Goal: Task Accomplishment & Management: Manage account settings

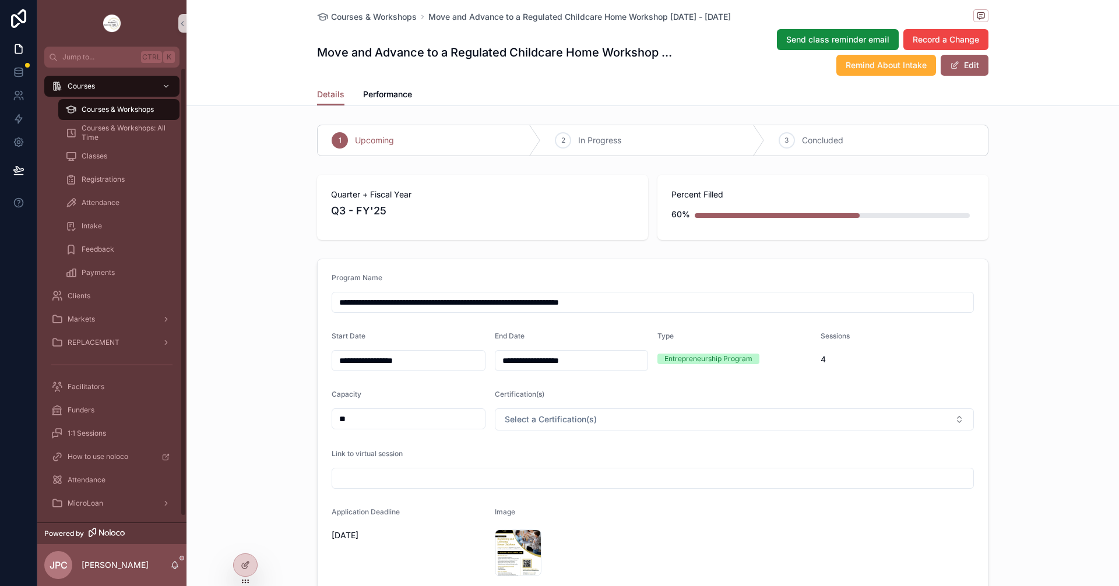
scroll to position [125, 0]
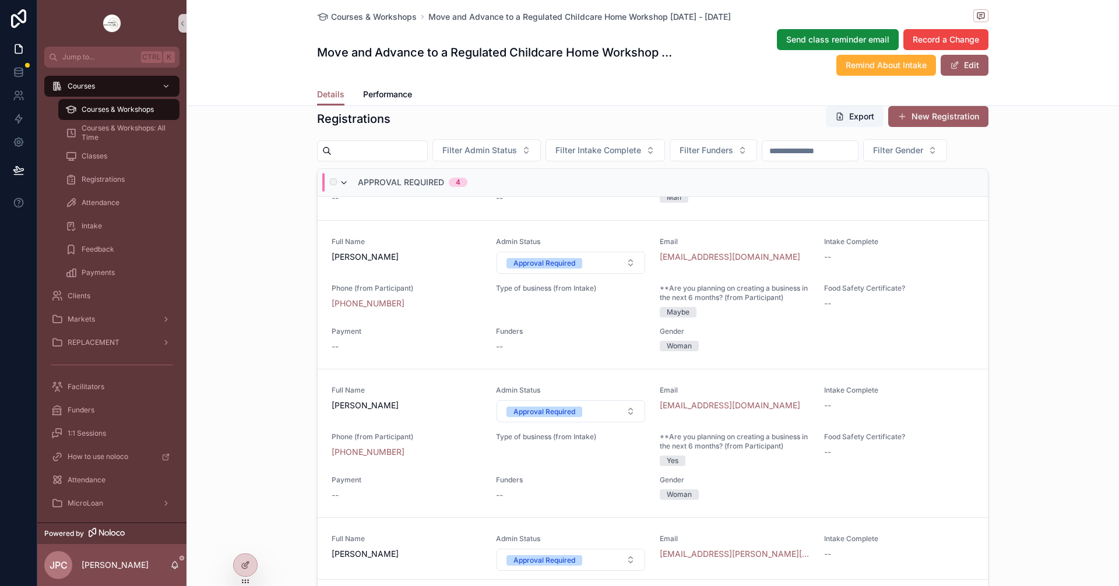
click at [339, 188] on icon "scrollable content" at bounding box center [343, 182] width 9 height 9
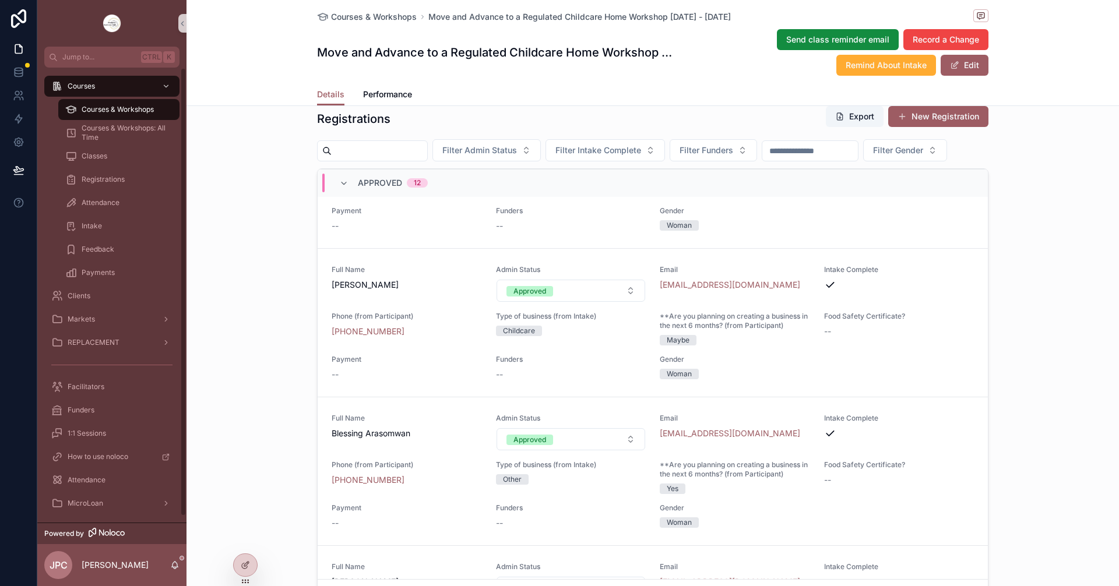
click at [135, 110] on span "Courses & Workshops" at bounding box center [118, 109] width 72 height 9
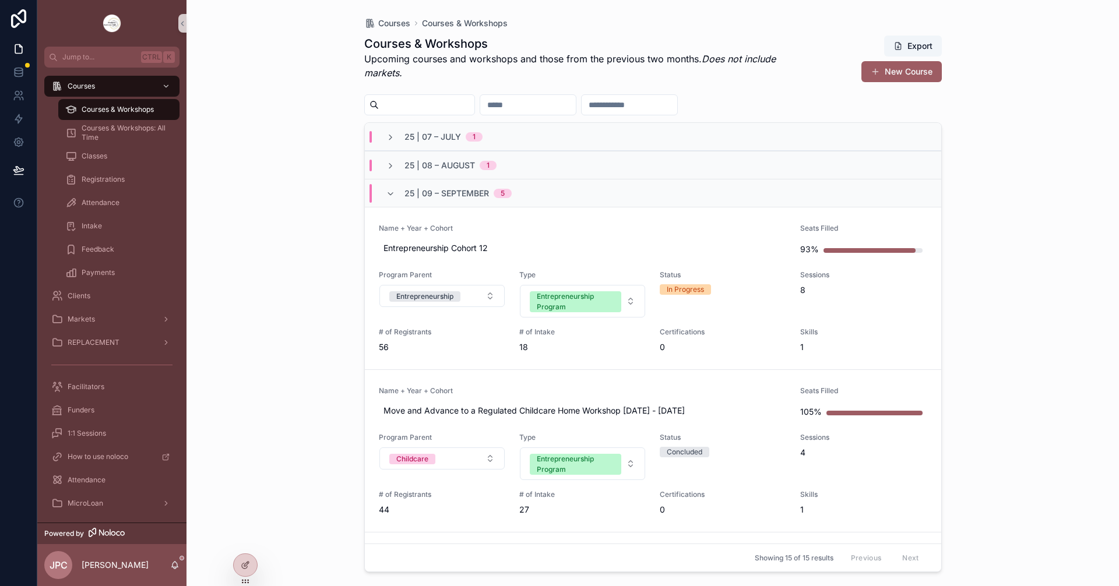
click at [388, 203] on div "25 | 09 – [DATE]" at bounding box center [653, 193] width 576 height 28
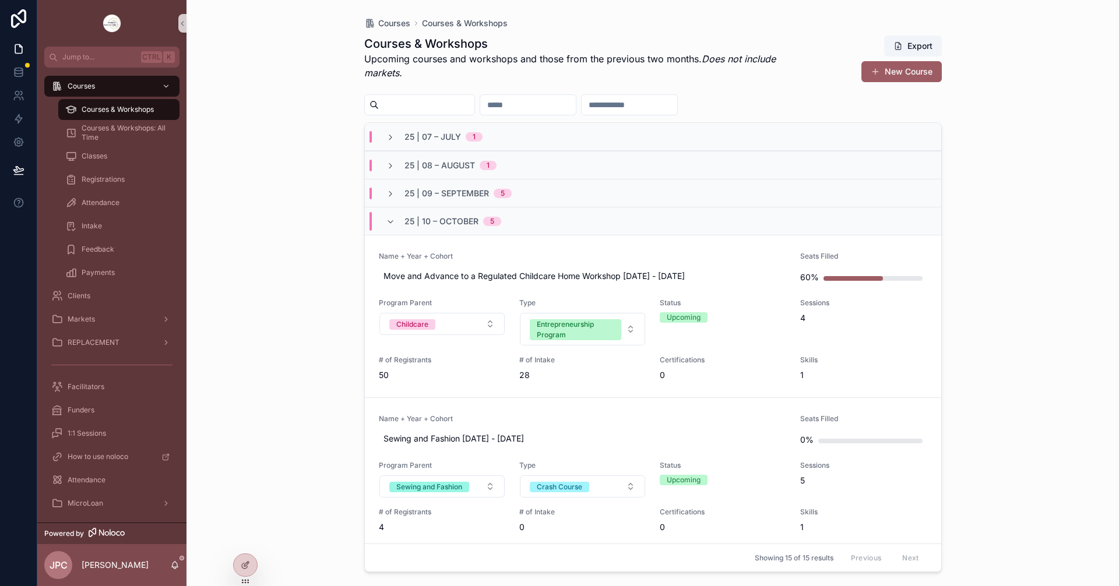
click at [396, 223] on div "25 | 10 – [DATE]" at bounding box center [443, 221] width 115 height 19
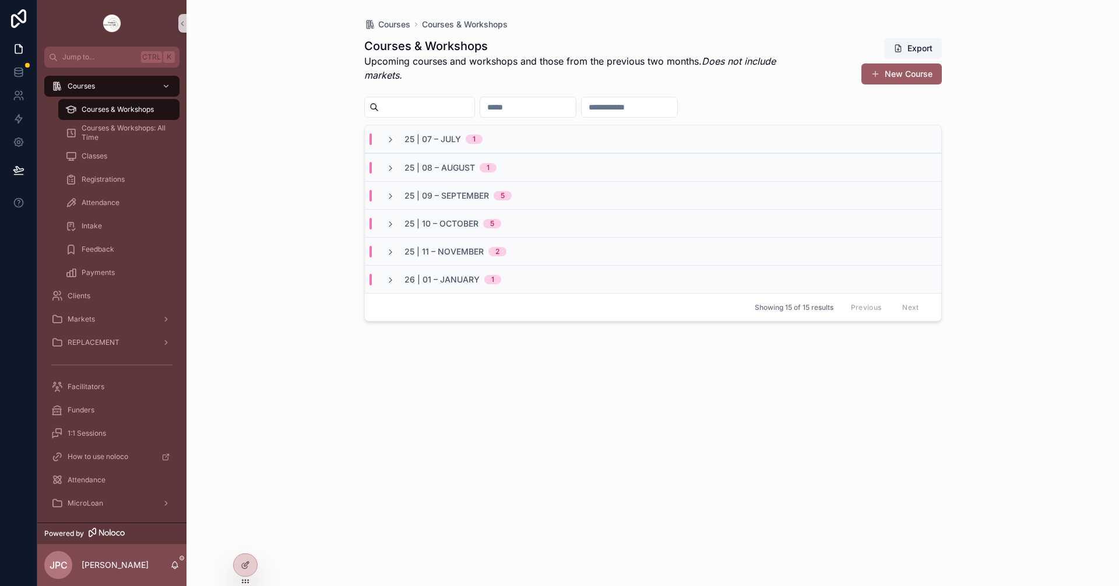
click at [398, 199] on div "25 | 09 – [DATE]" at bounding box center [449, 196] width 126 height 12
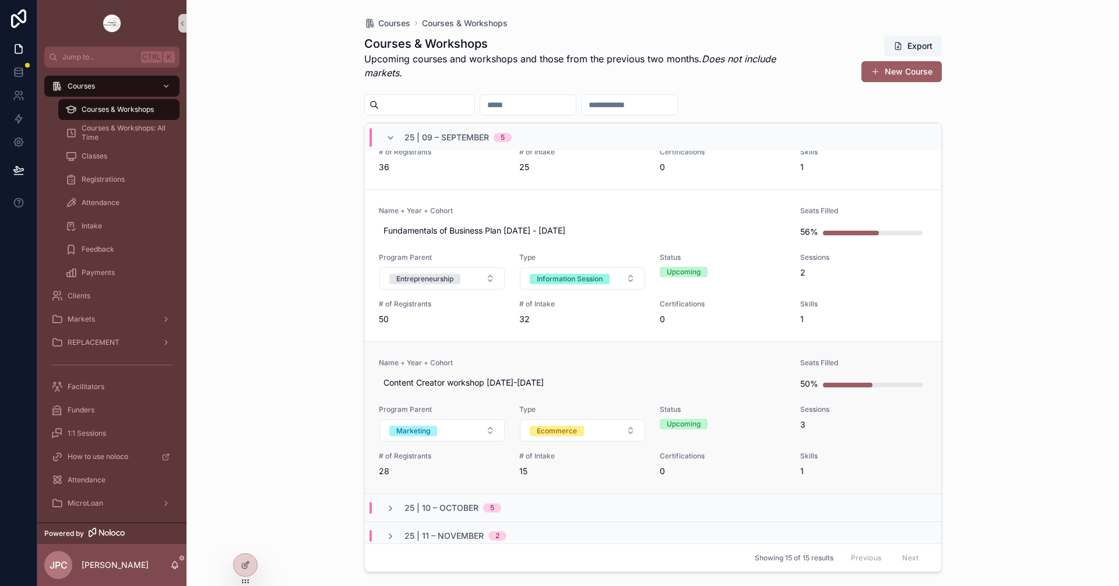
scroll to position [466, 0]
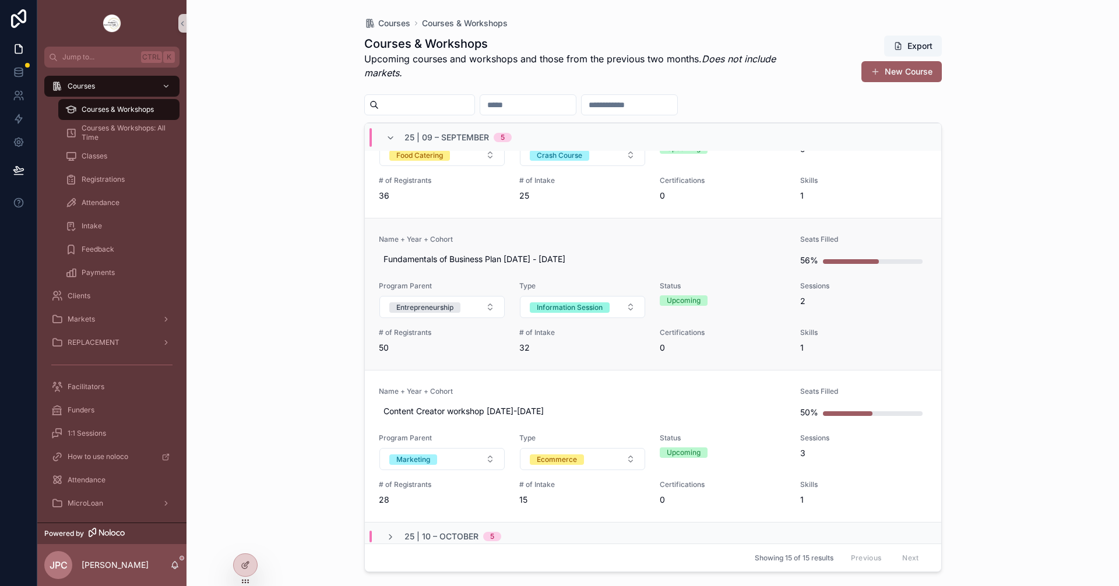
click at [646, 243] on span "Name + Year + Cohort" at bounding box center [583, 239] width 408 height 9
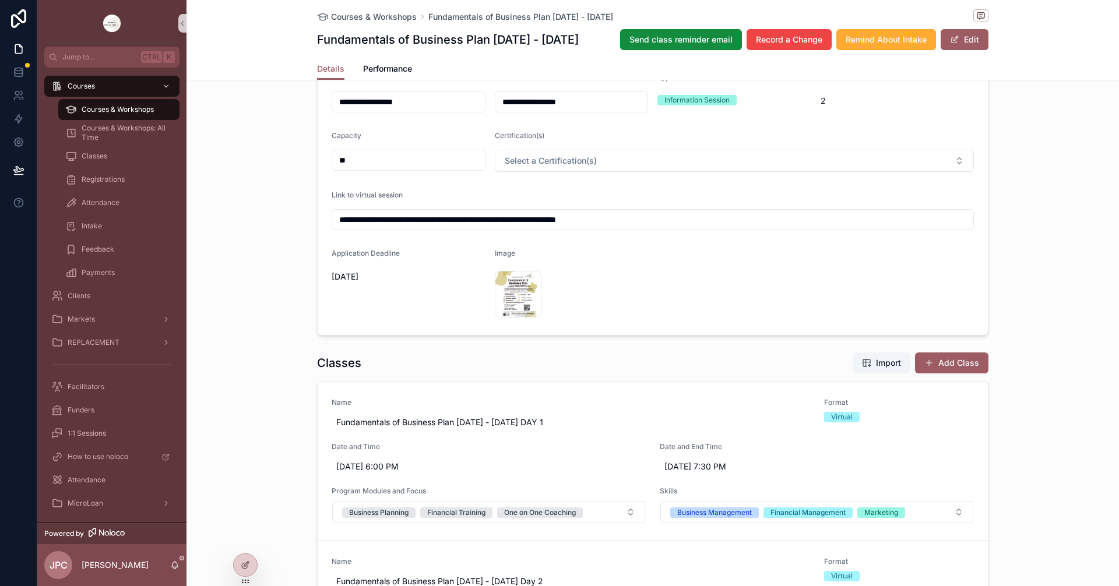
scroll to position [816, 0]
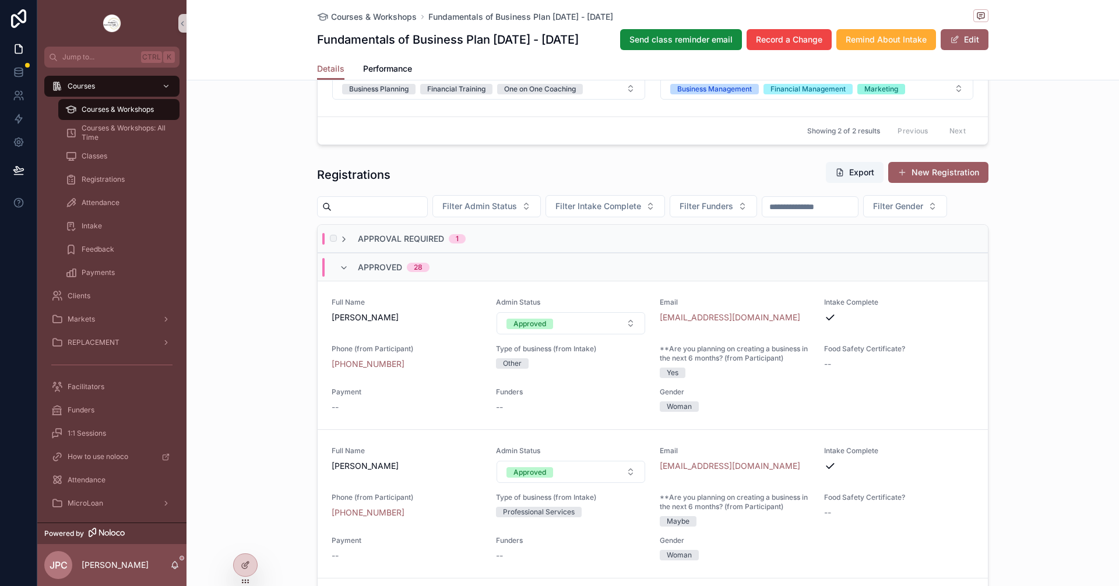
click at [342, 245] on div "Approval Required 1" at bounding box center [402, 239] width 126 height 12
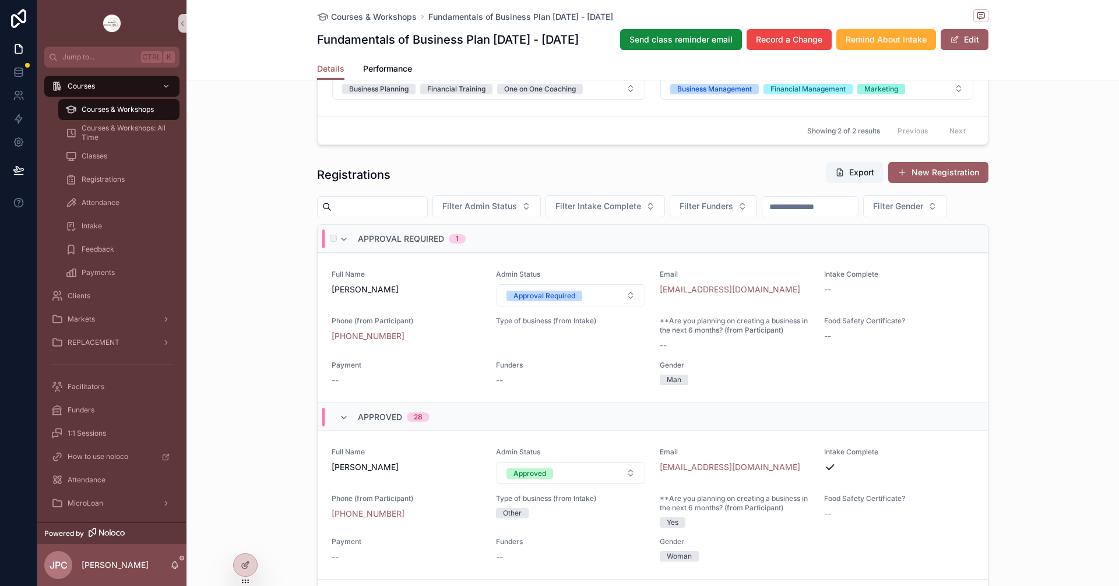
click at [345, 248] on div "Approval Required 1" at bounding box center [402, 239] width 126 height 19
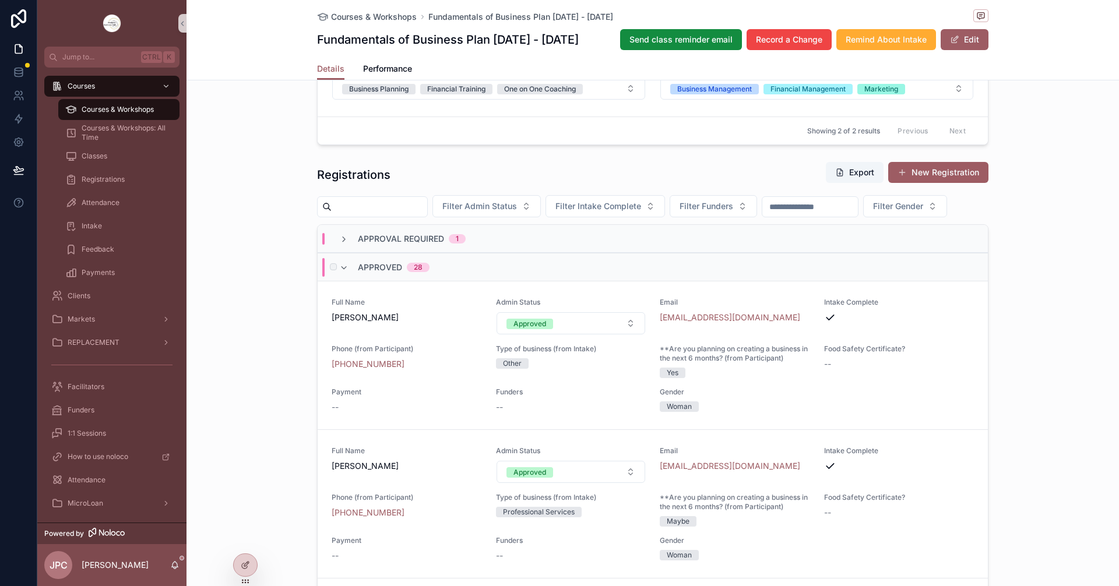
click at [348, 277] on div "Approved 28" at bounding box center [384, 267] width 90 height 19
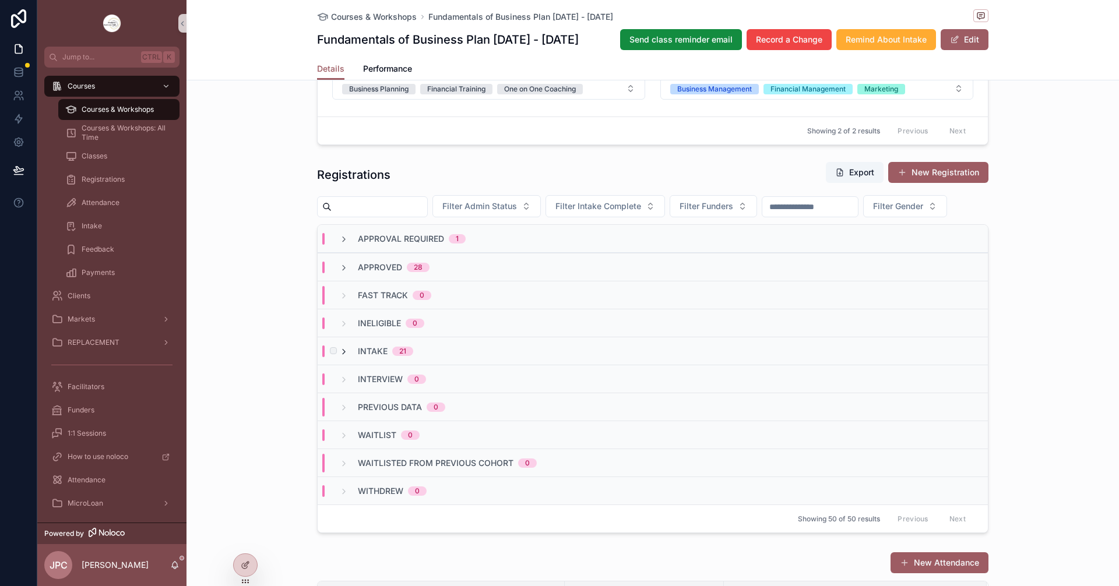
click at [339, 357] on icon "scrollable content" at bounding box center [343, 351] width 9 height 9
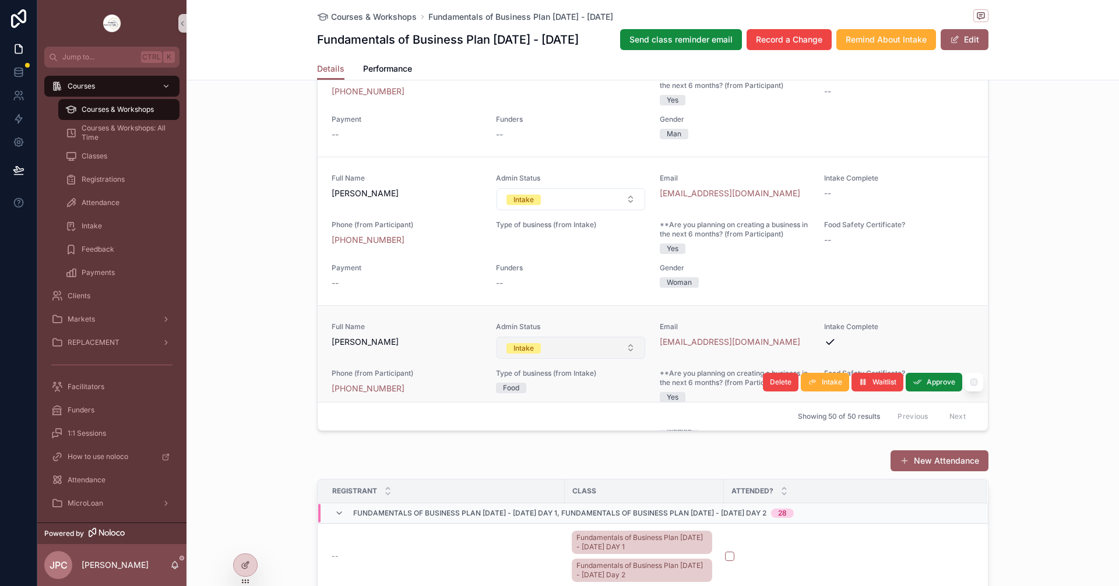
scroll to position [3018, 0]
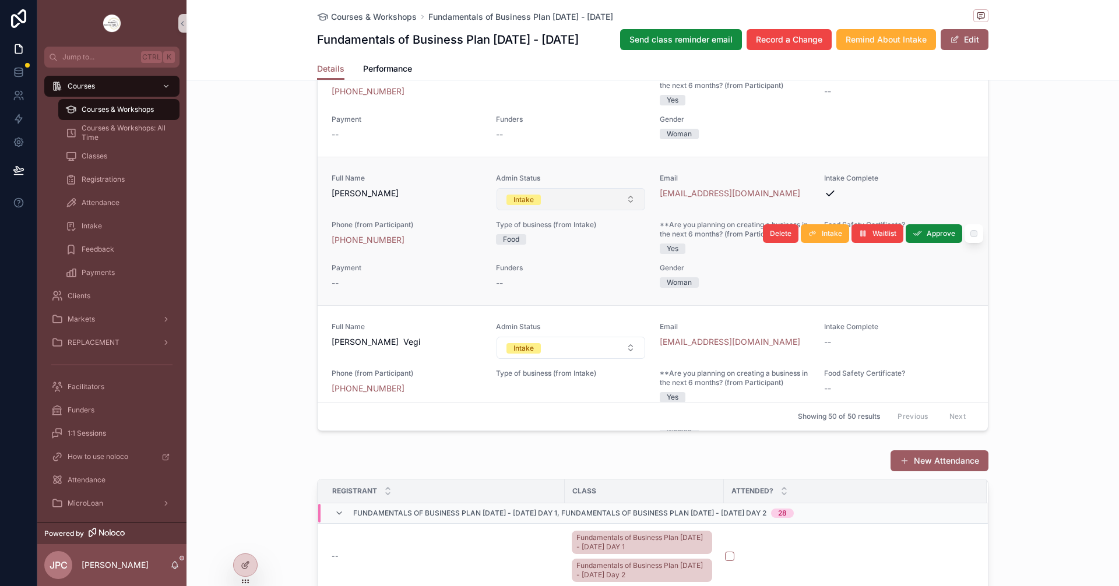
click at [575, 210] on button "Intake" at bounding box center [571, 199] width 149 height 22
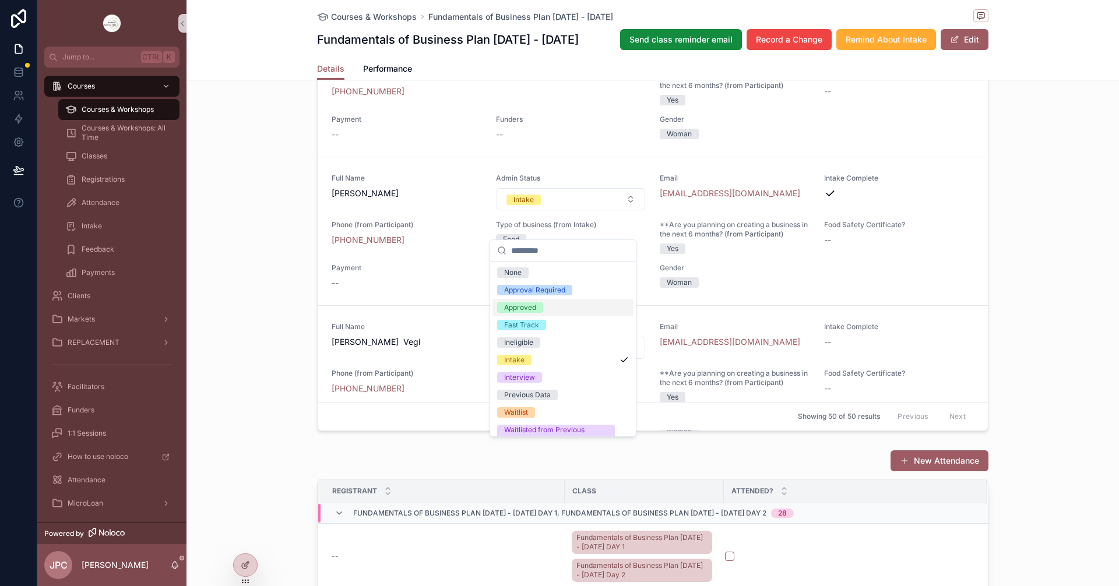
click at [527, 310] on div "Approved" at bounding box center [520, 308] width 32 height 10
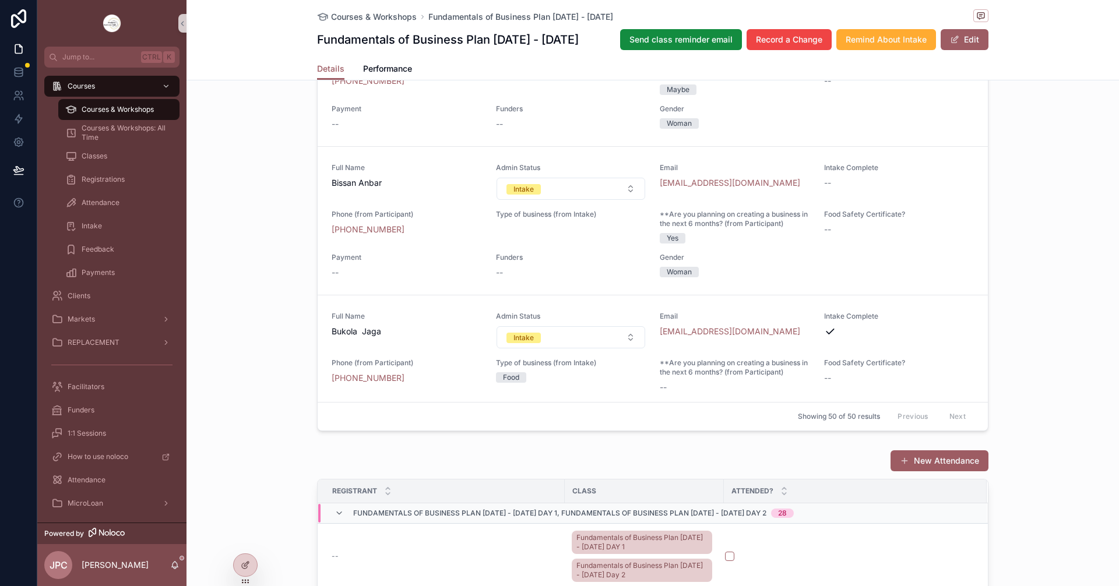
scroll to position [0, 0]
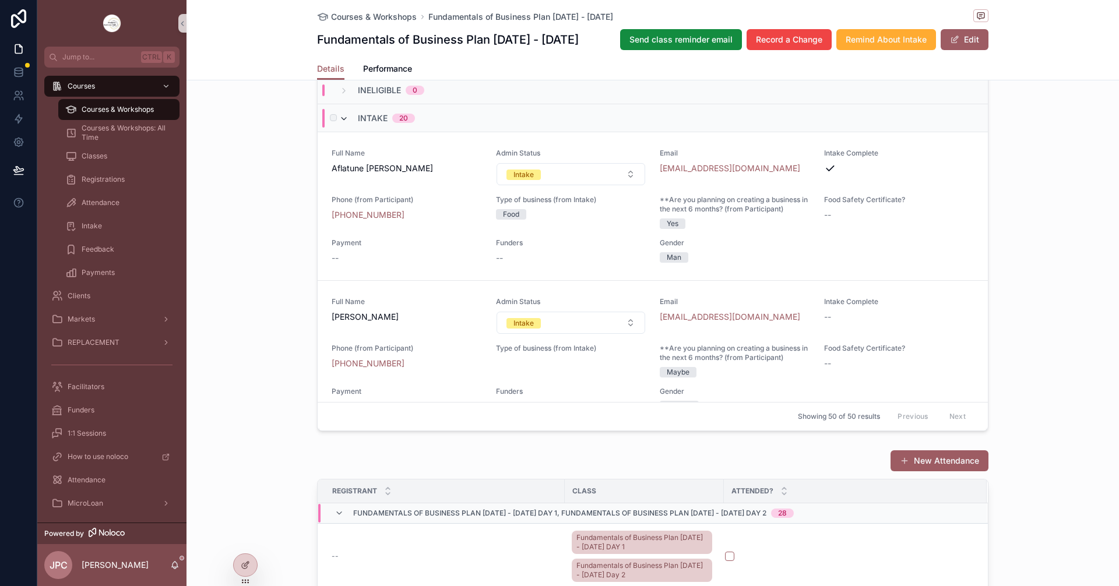
click at [340, 124] on icon "scrollable content" at bounding box center [343, 118] width 9 height 9
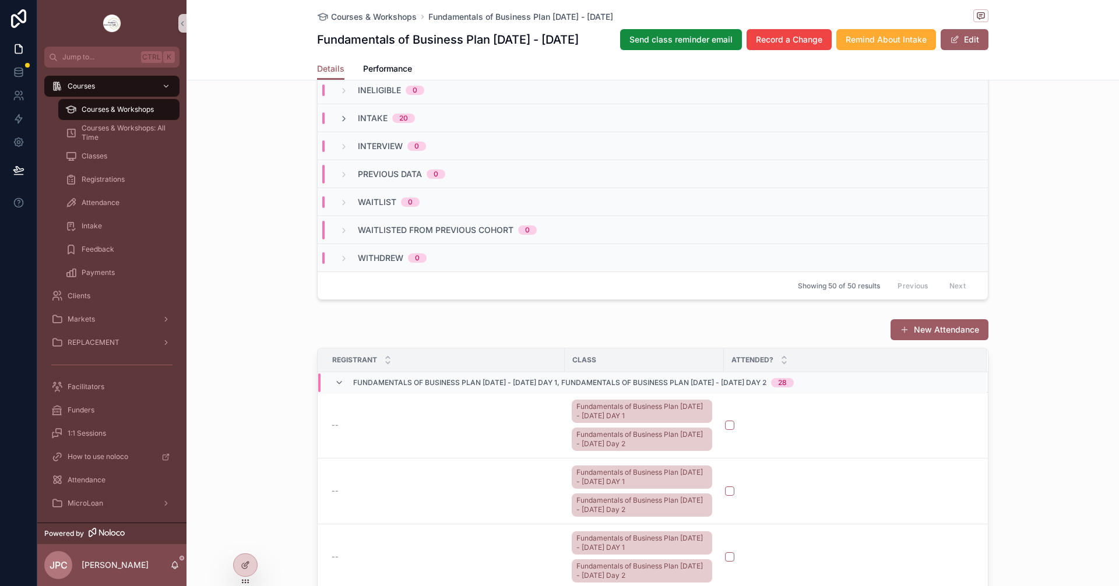
scroll to position [816, 0]
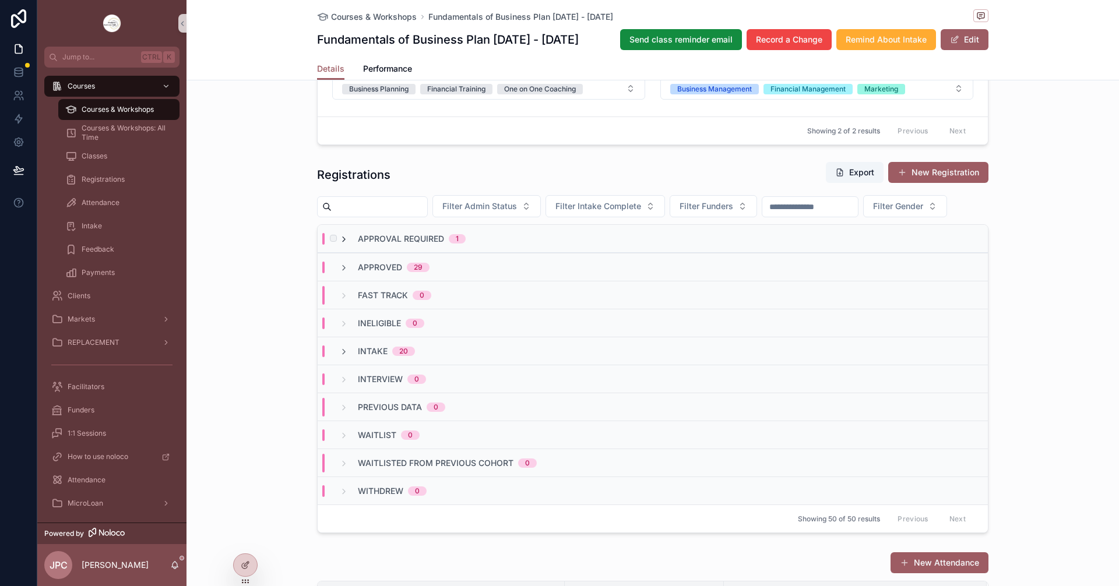
click at [339, 244] on icon "scrollable content" at bounding box center [343, 239] width 9 height 9
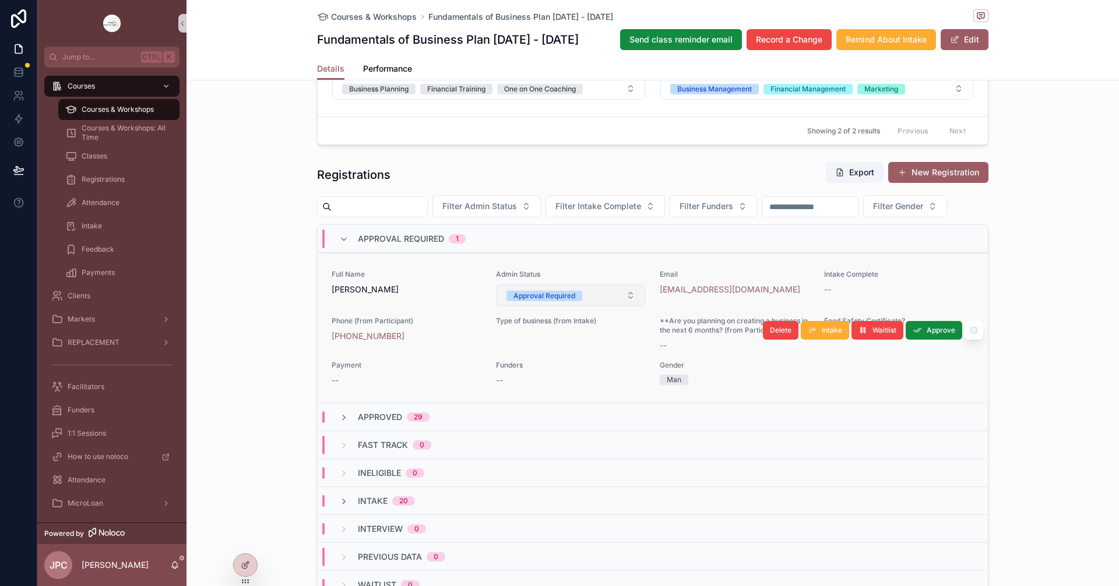
click at [534, 301] on div "Approval Required" at bounding box center [545, 296] width 62 height 10
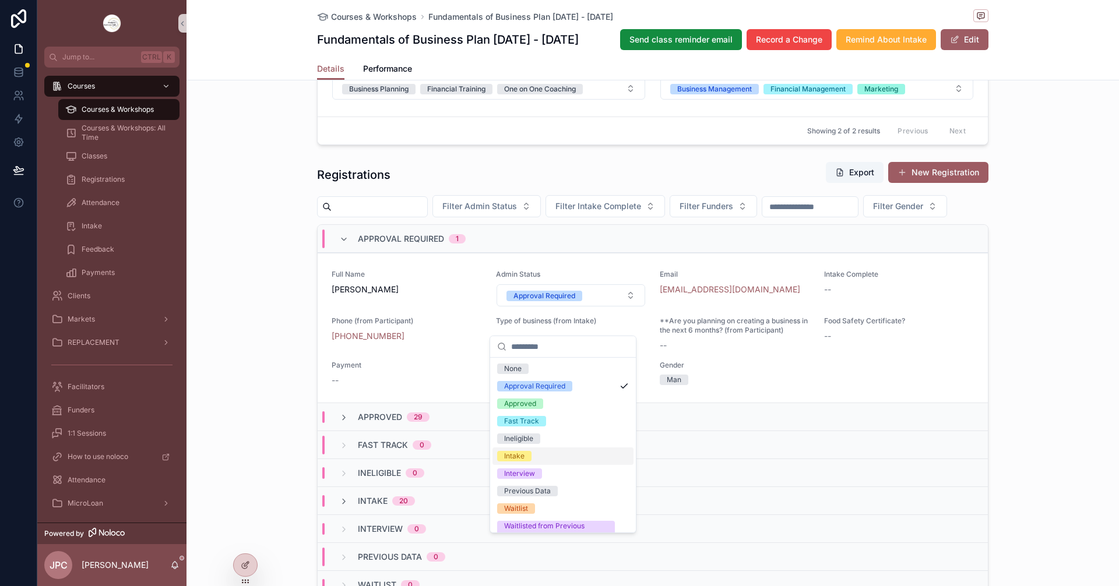
click at [515, 459] on div "Intake" at bounding box center [514, 456] width 20 height 10
